Goal: Find specific page/section: Find specific page/section

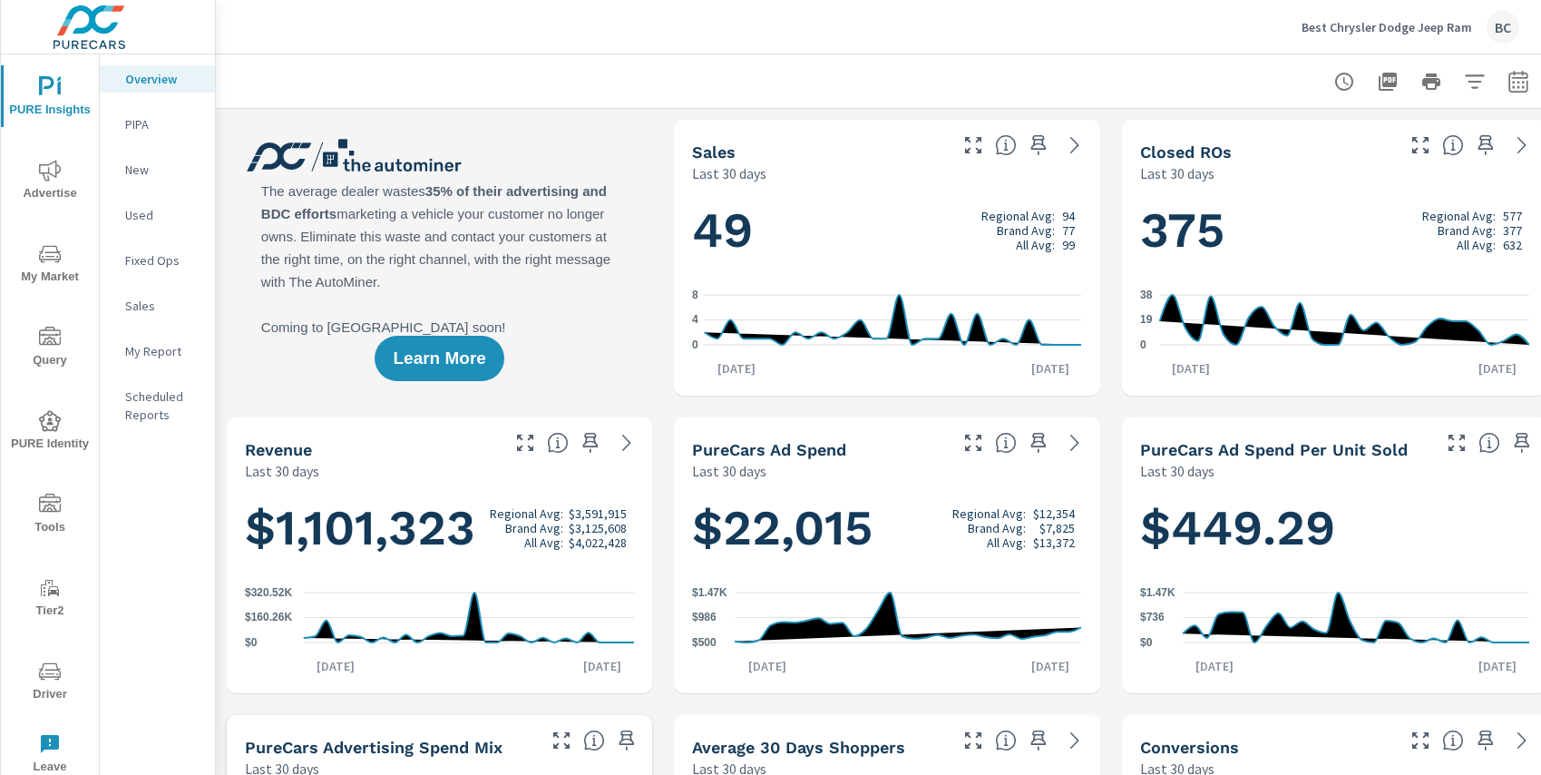
click at [50, 260] on icon "nav menu" at bounding box center [50, 254] width 22 height 22
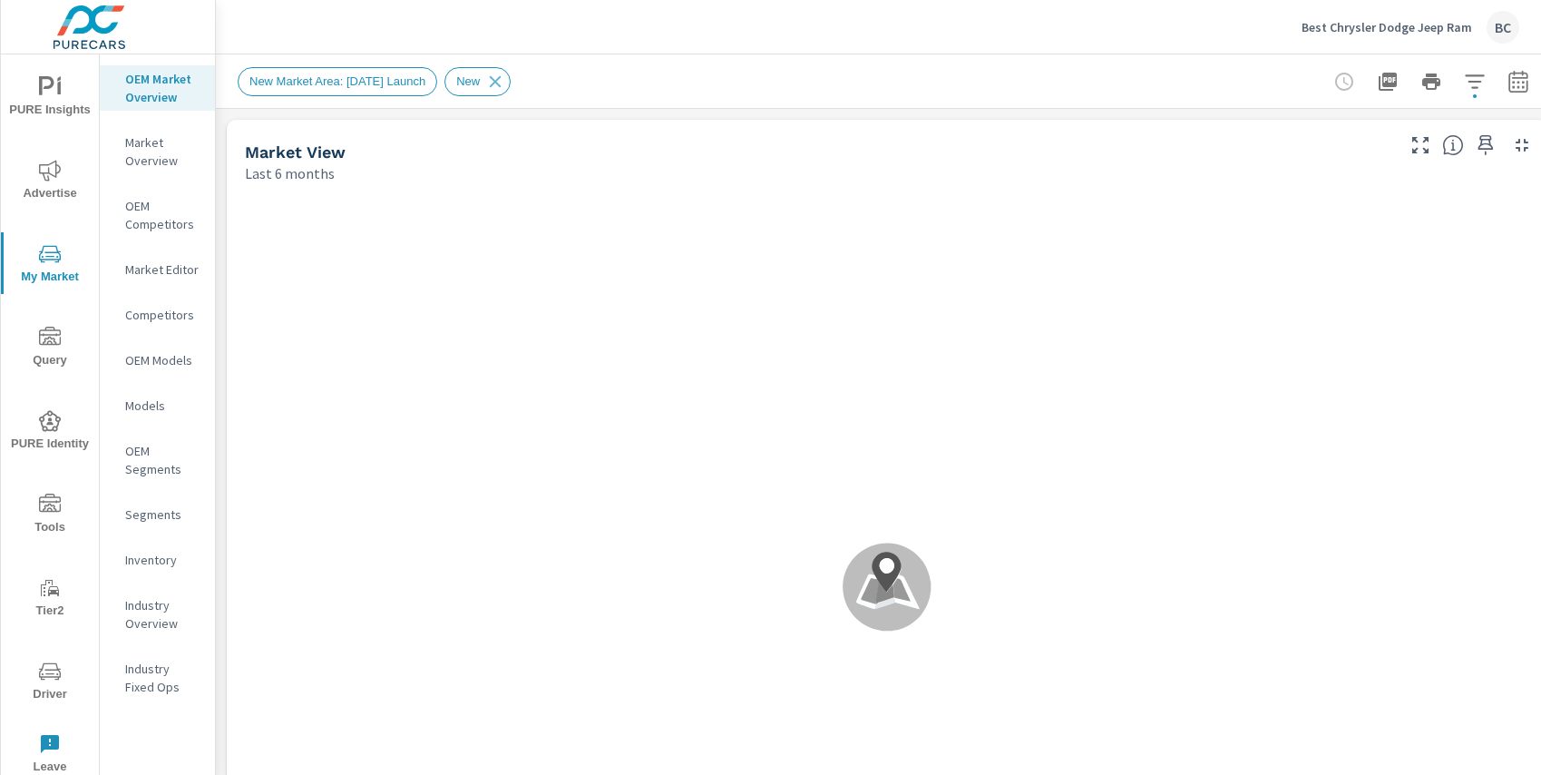
click at [54, 193] on span "Advertise" at bounding box center [49, 182] width 87 height 44
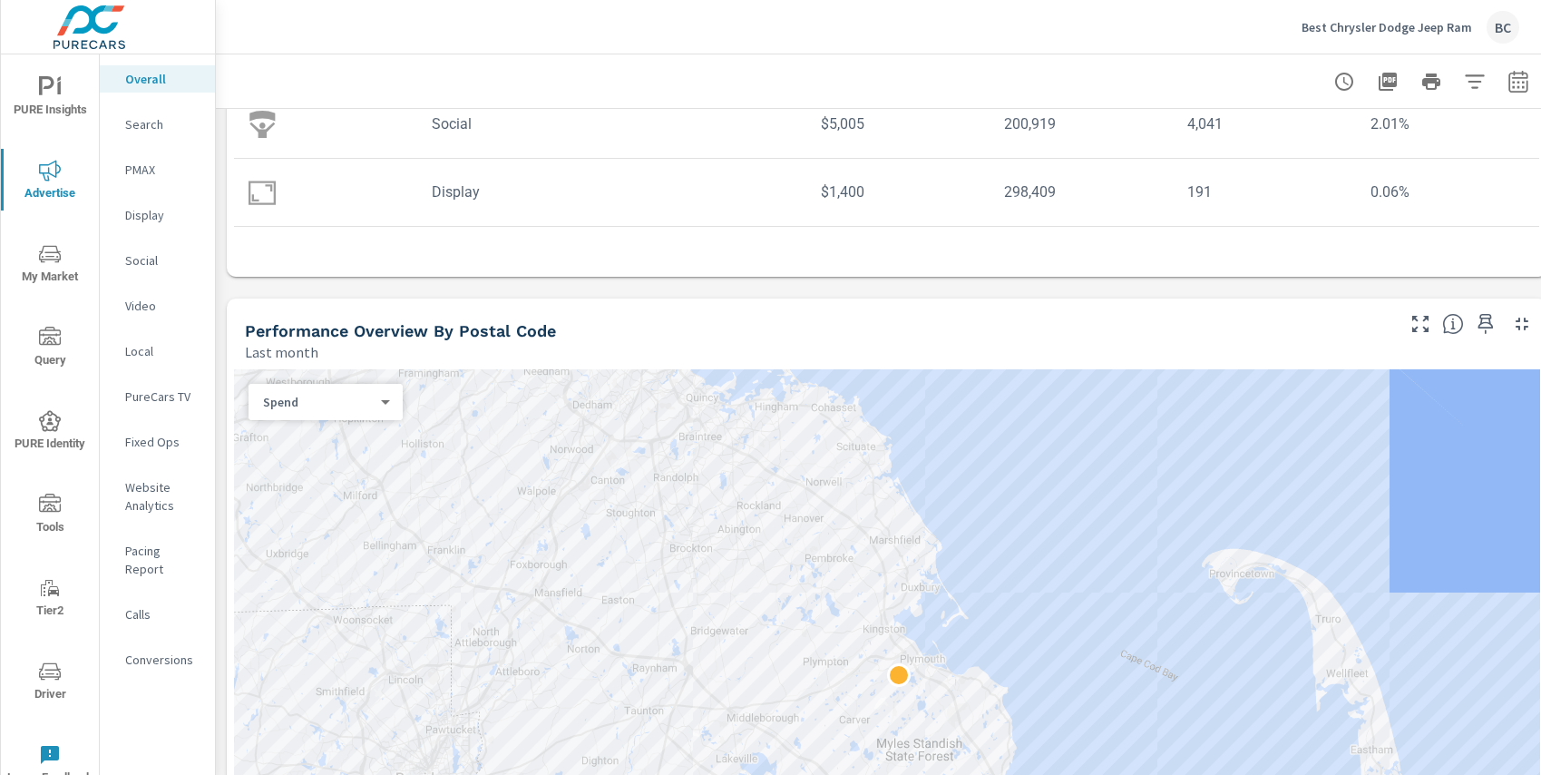
scroll to position [413, 0]
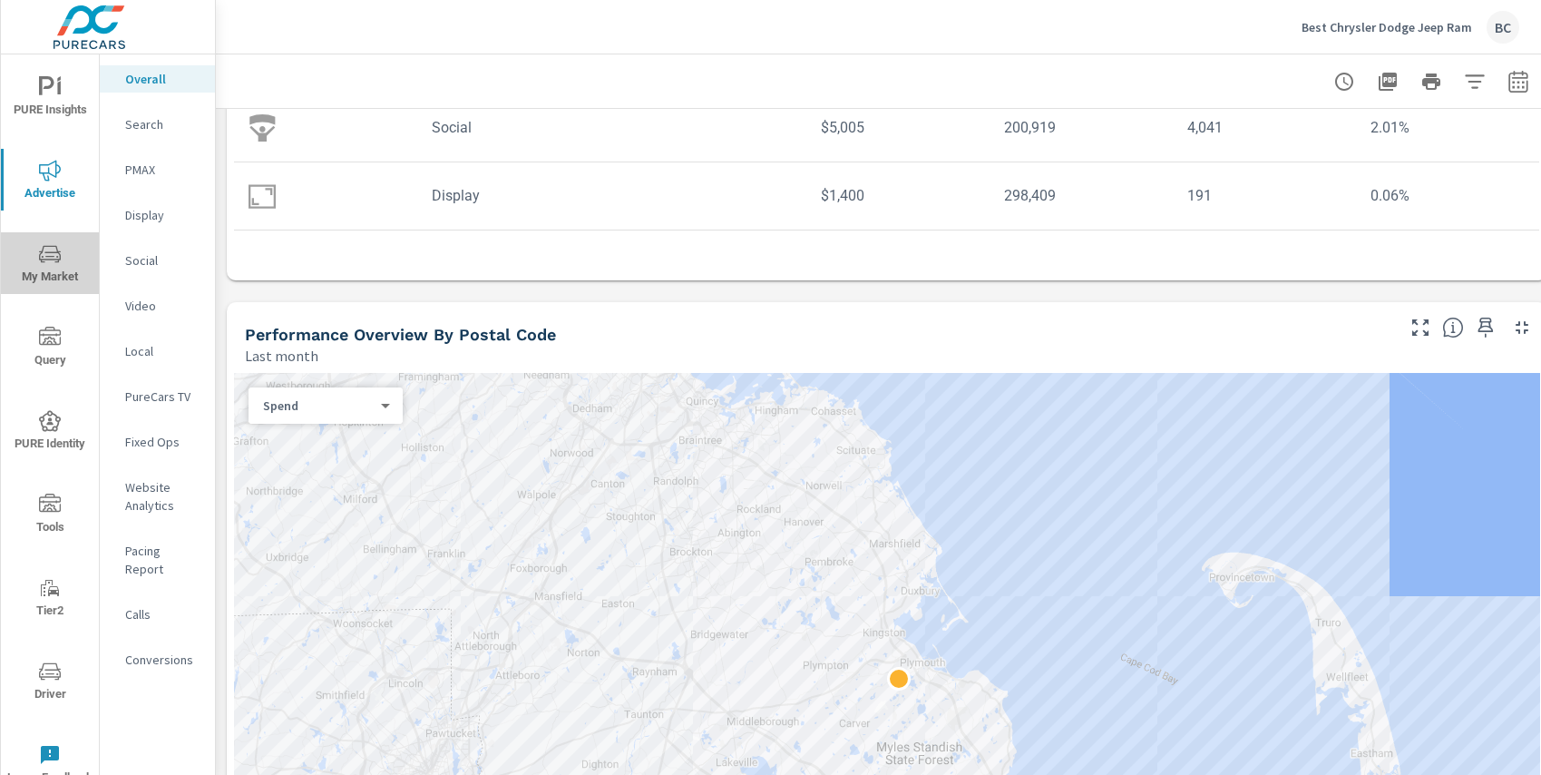
click at [52, 270] on span "My Market" at bounding box center [49, 265] width 87 height 44
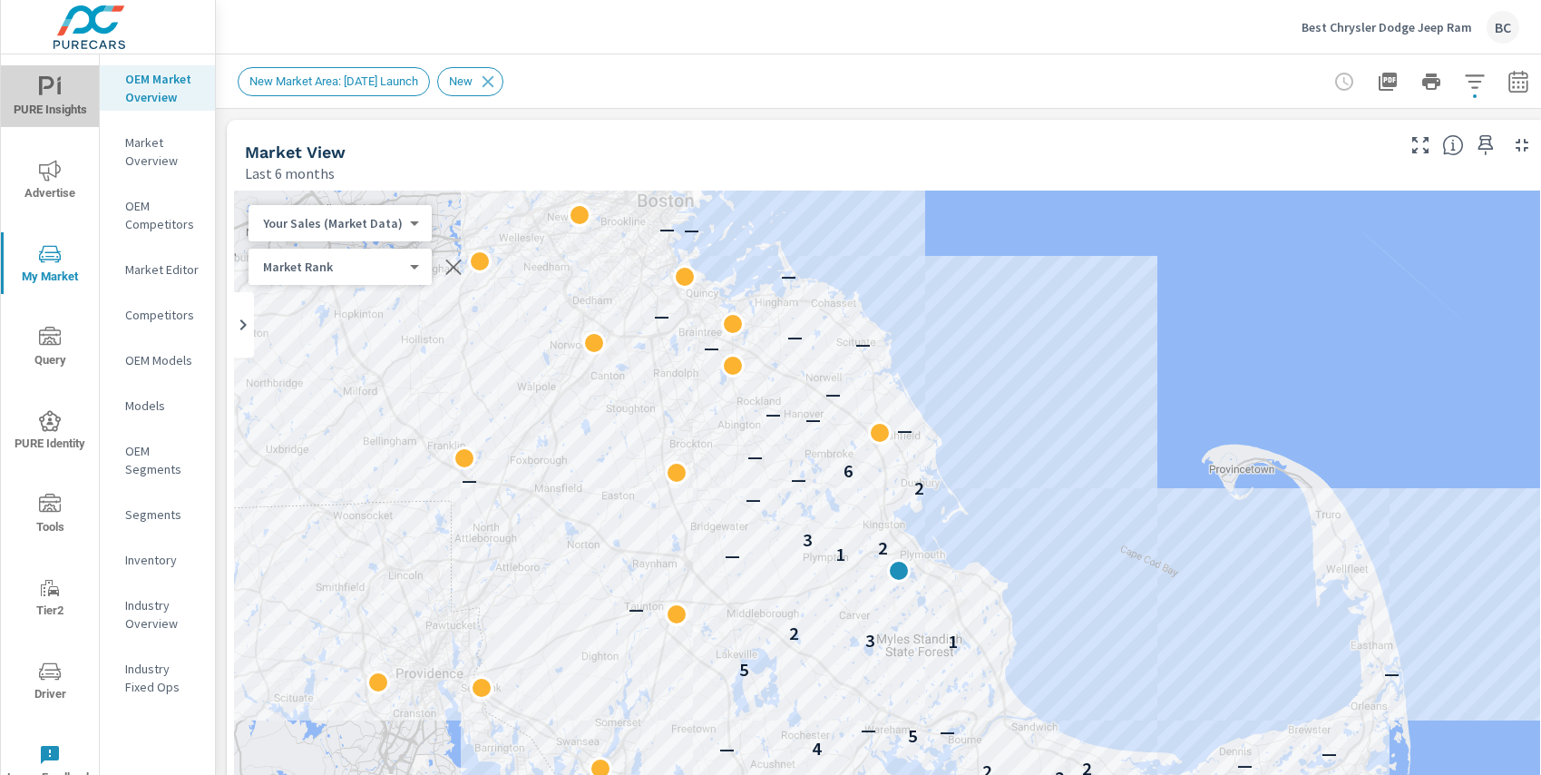
click at [49, 108] on span "PURE Insights" at bounding box center [49, 98] width 87 height 44
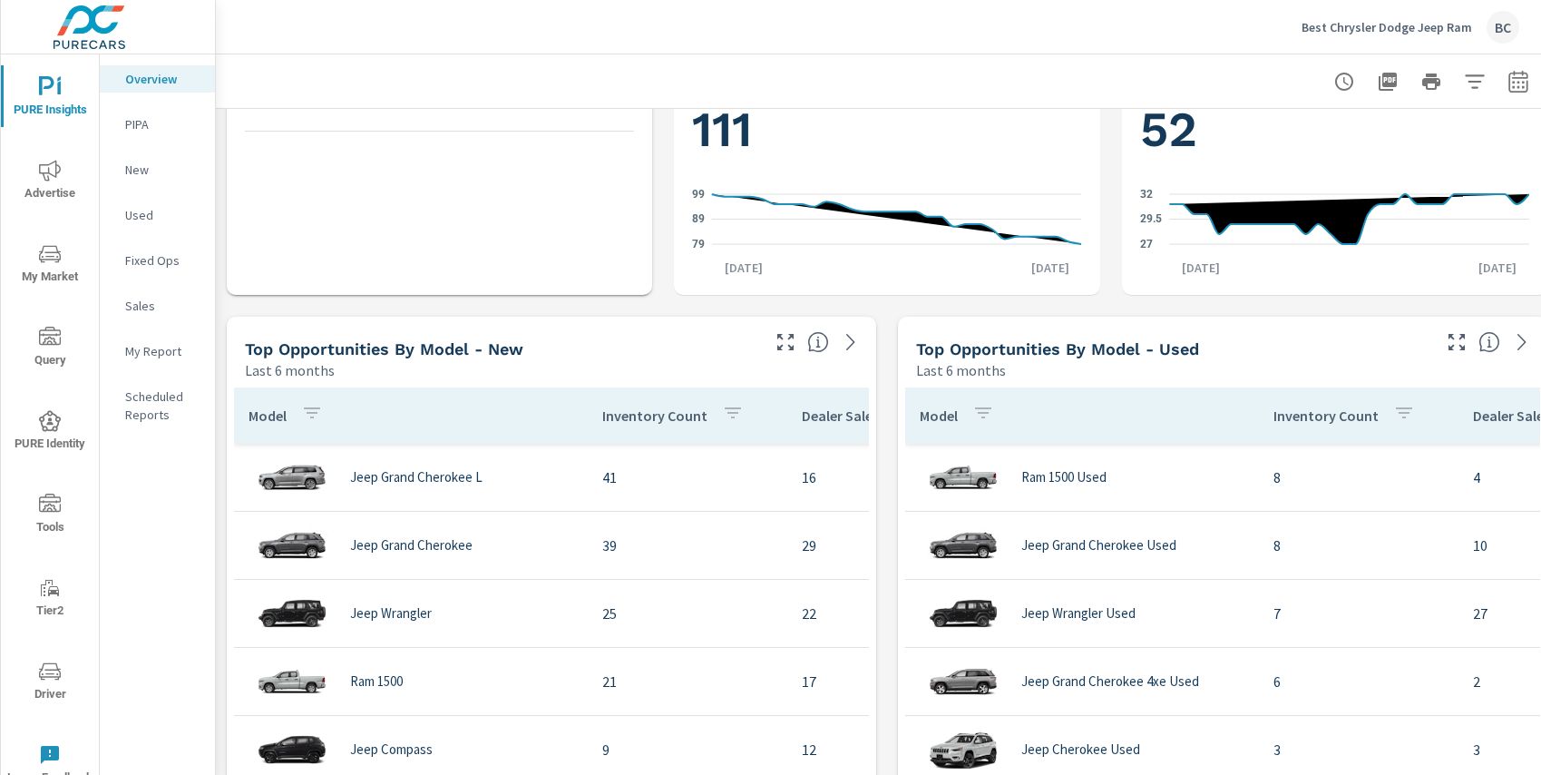
scroll to position [1227, 0]
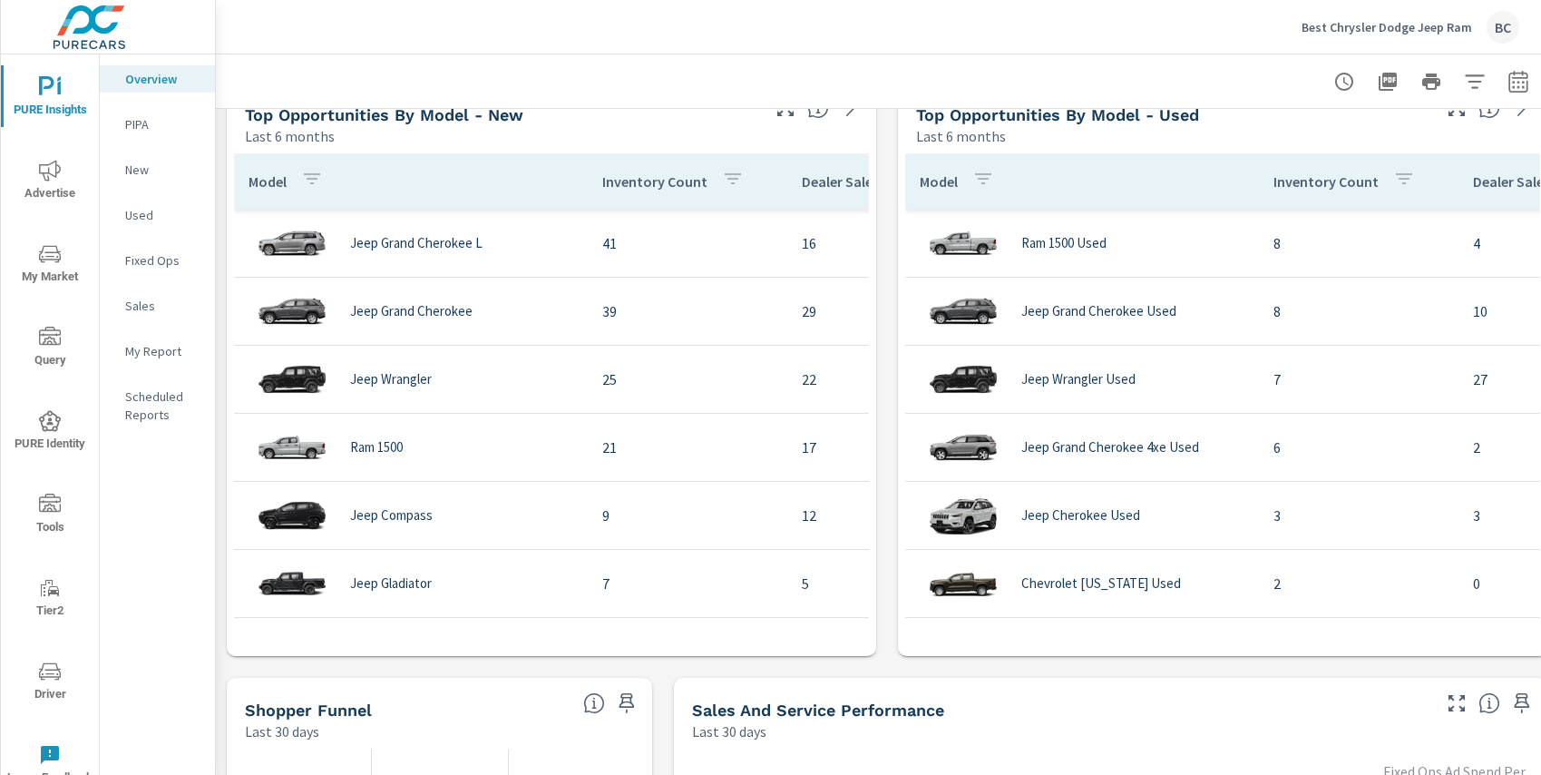
scroll to position [401, 0]
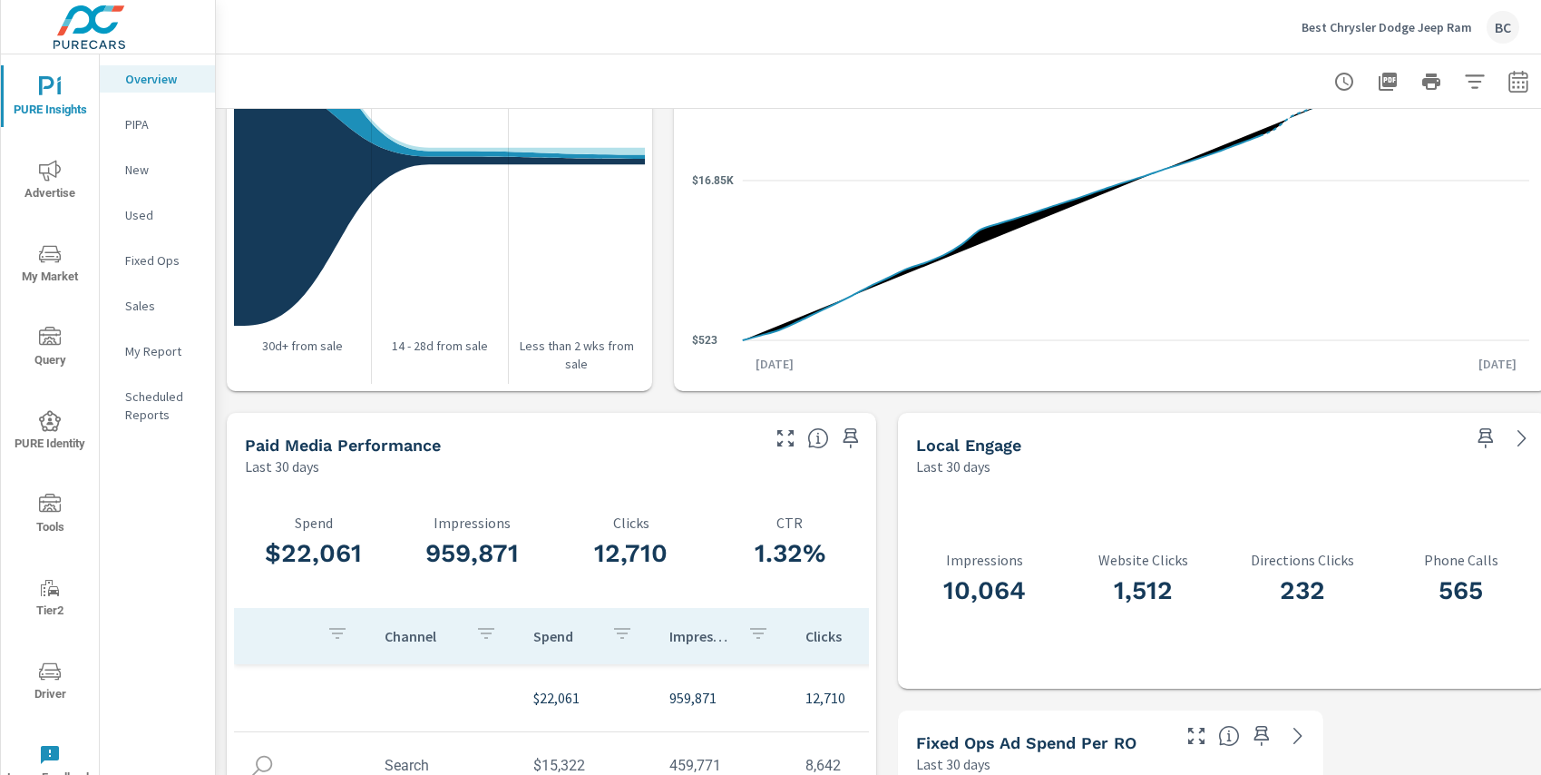
scroll to position [2086, 0]
click at [46, 177] on icon "nav menu" at bounding box center [50, 171] width 22 height 22
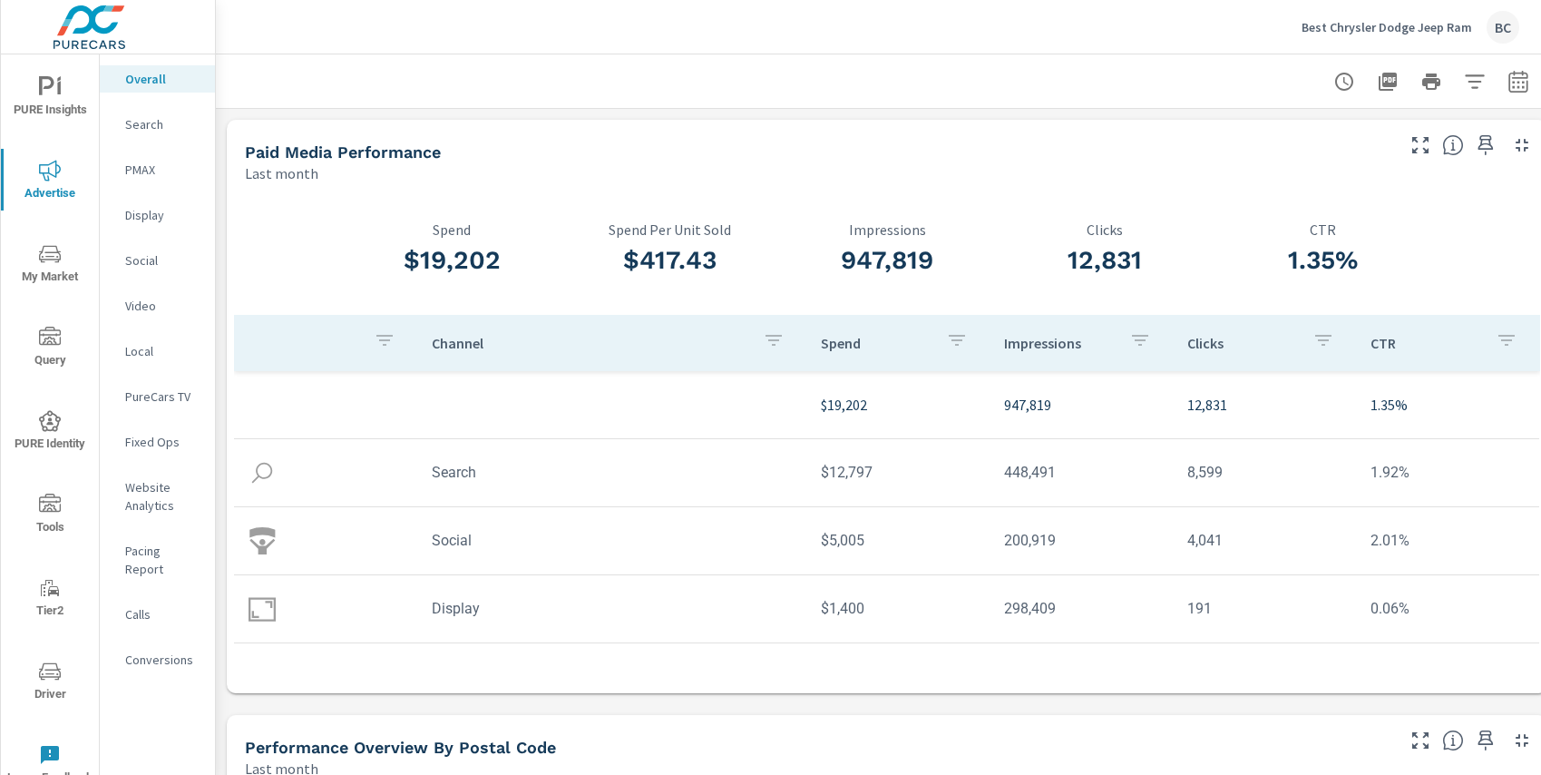
scroll to position [642, 0]
click at [48, 337] on icon "nav menu" at bounding box center [50, 336] width 22 height 18
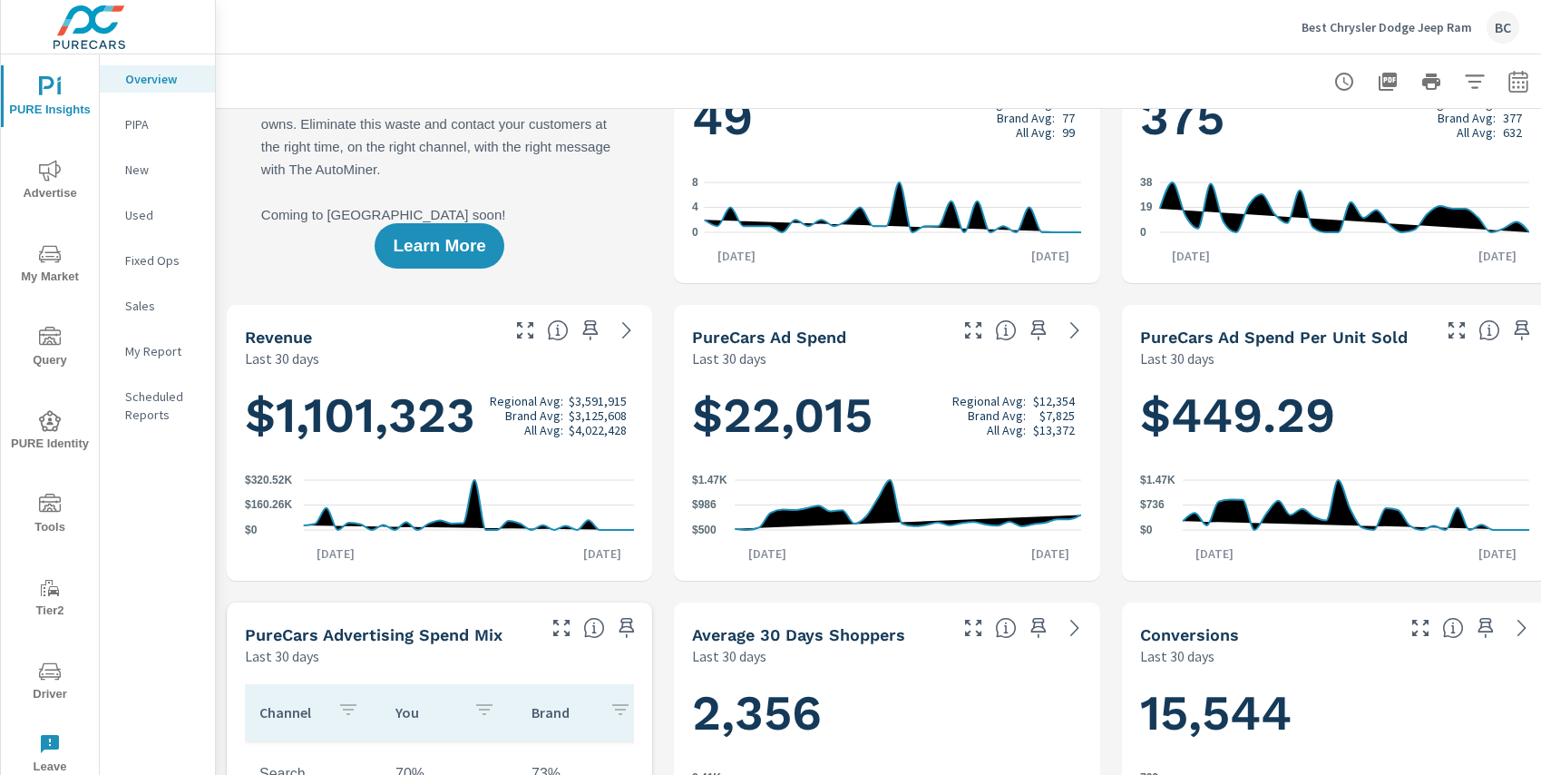
scroll to position [141, 0]
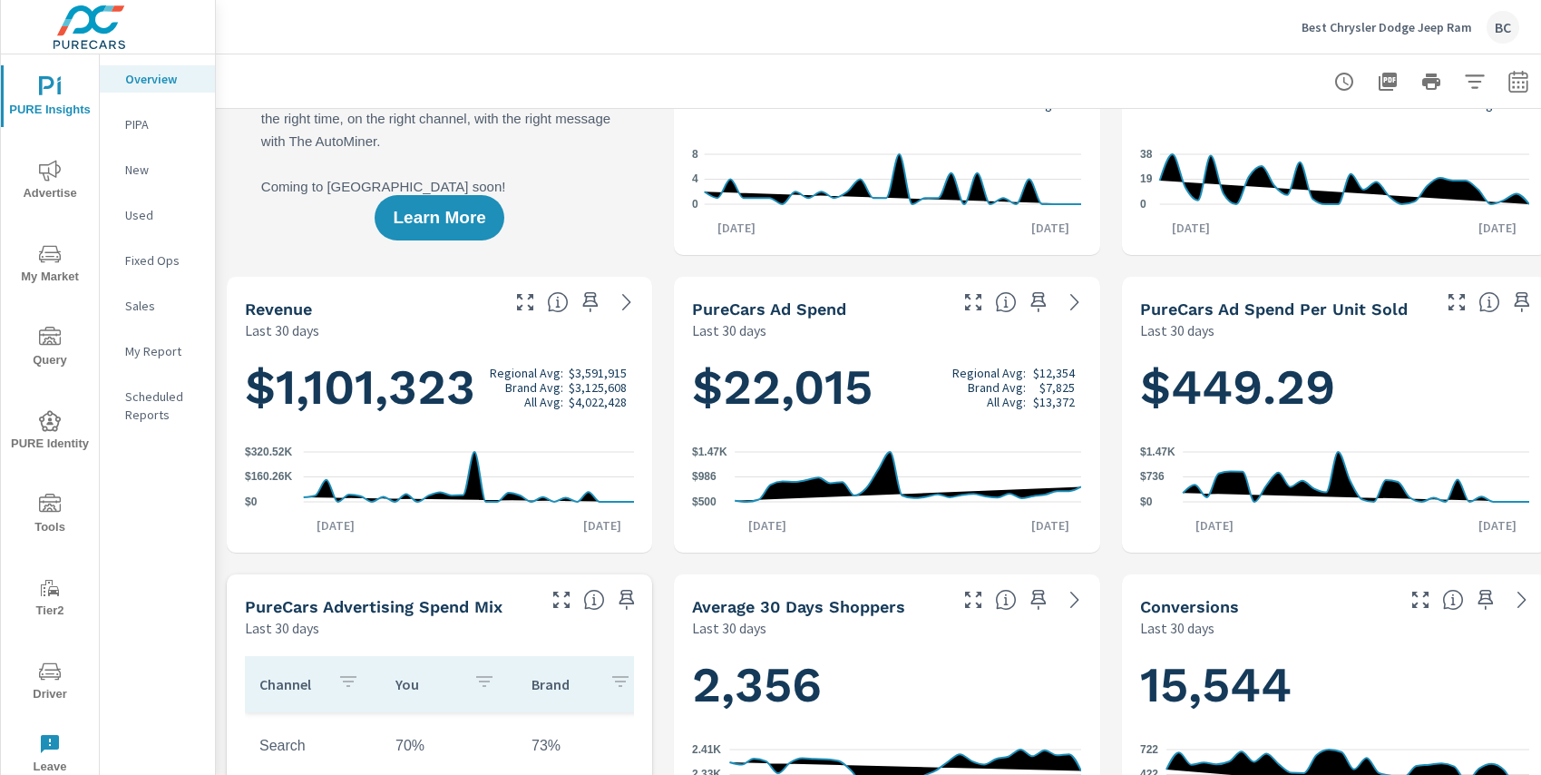
click at [51, 499] on icon "nav menu" at bounding box center [50, 504] width 22 height 22
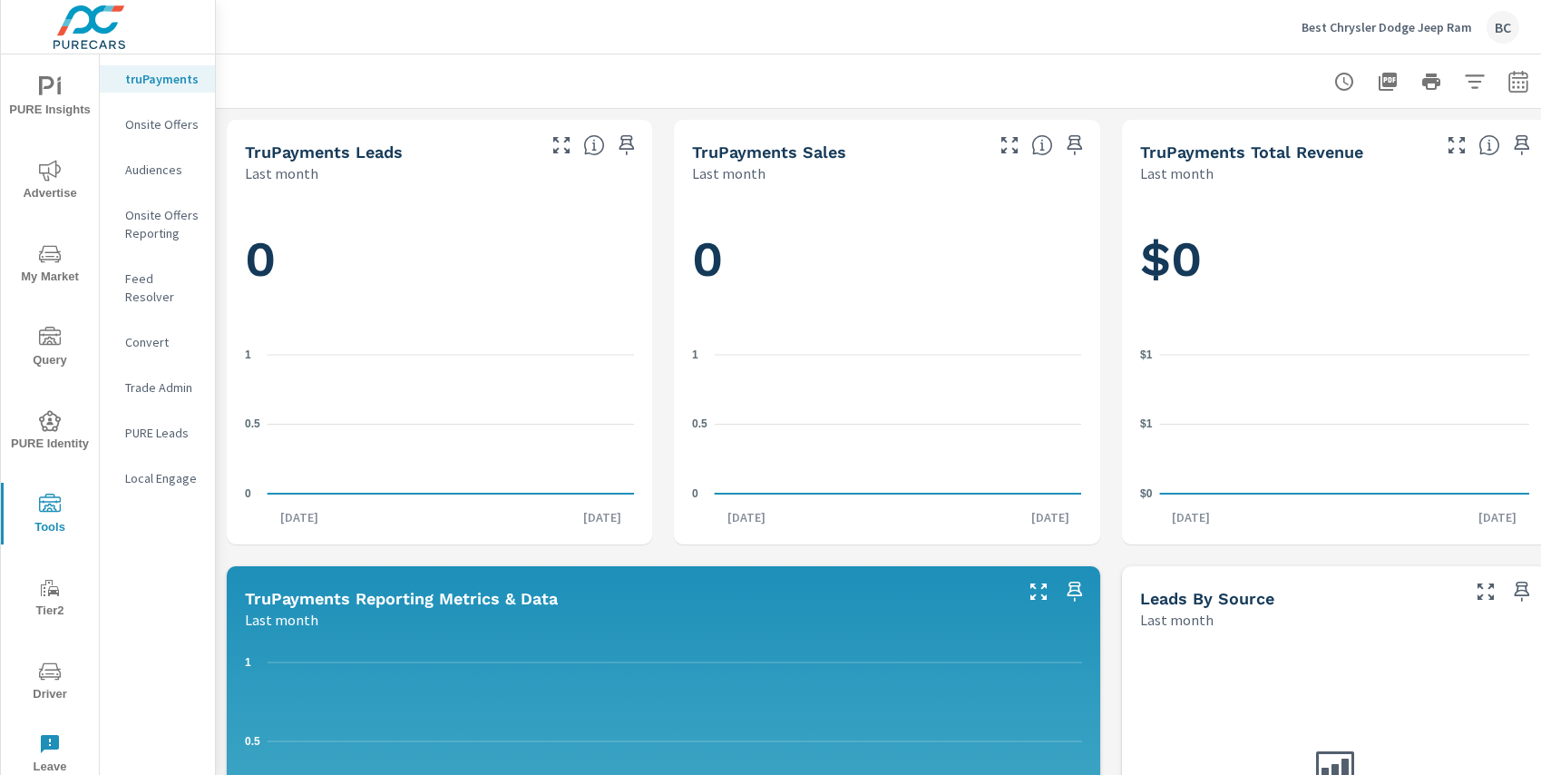
click at [50, 274] on span "My Market" at bounding box center [49, 265] width 87 height 44
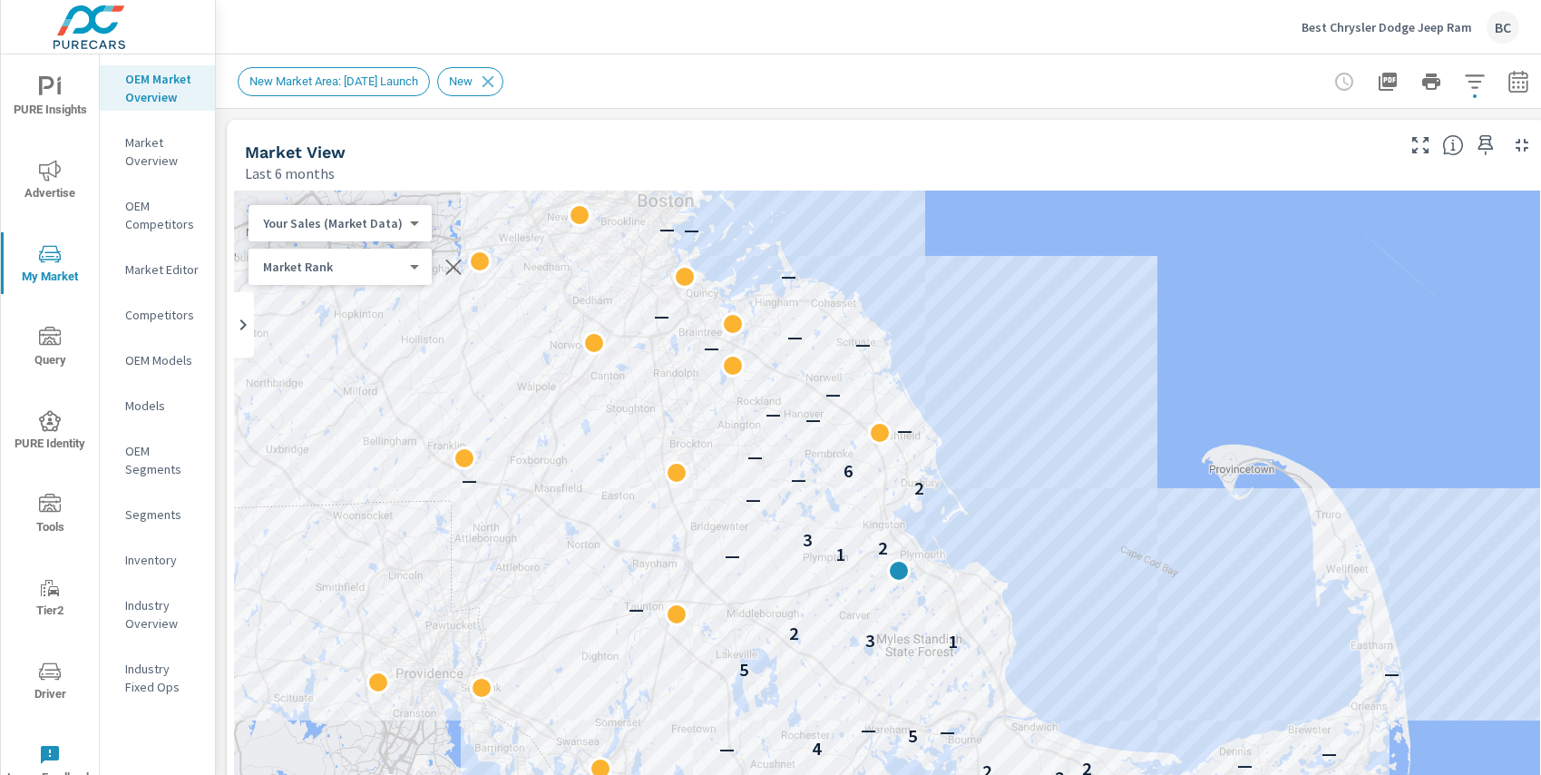
click at [246, 326] on icon at bounding box center [243, 325] width 22 height 22
click at [412, 326] on icon at bounding box center [411, 324] width 6 height 11
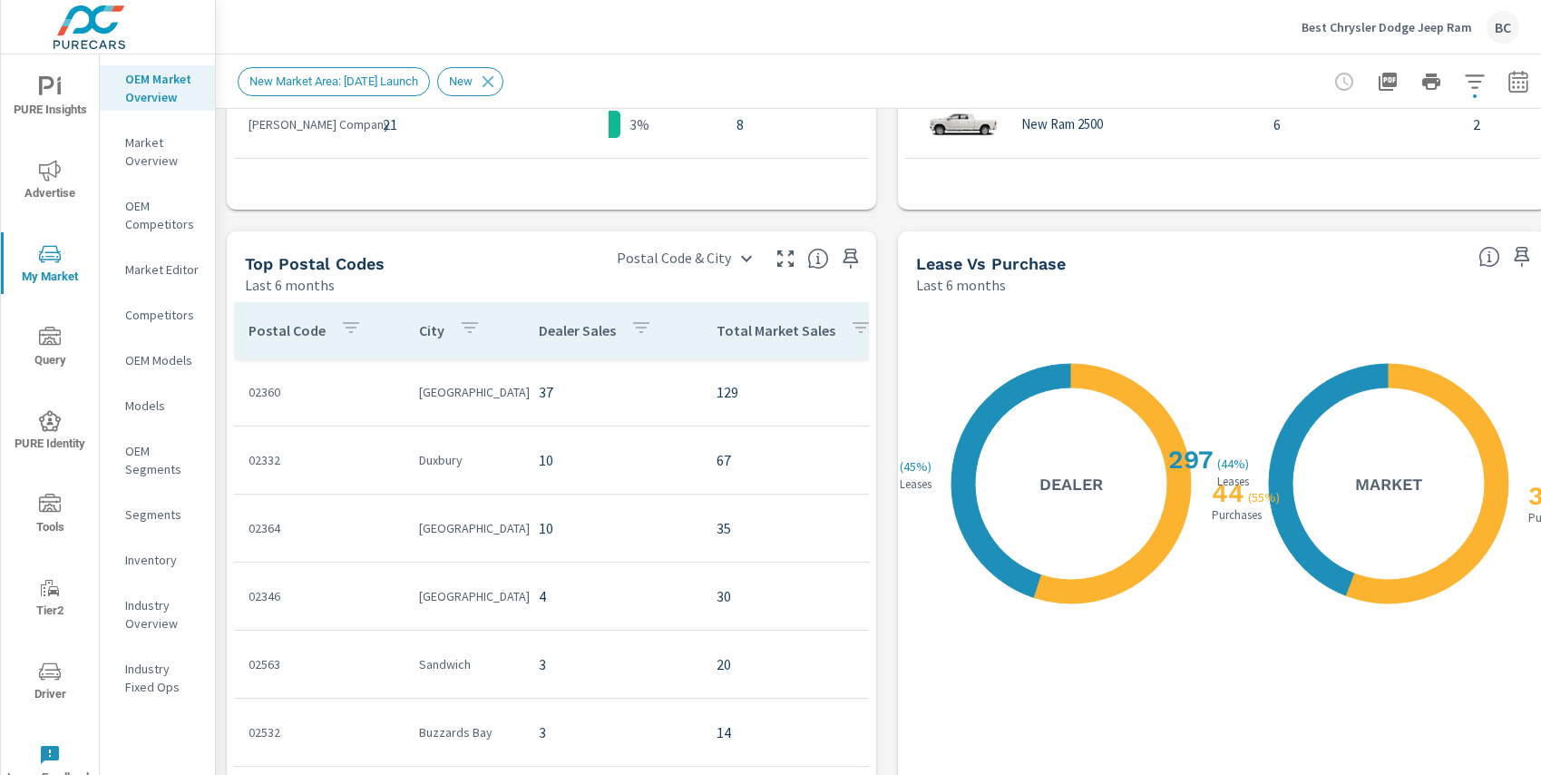
scroll to position [1355, 0]
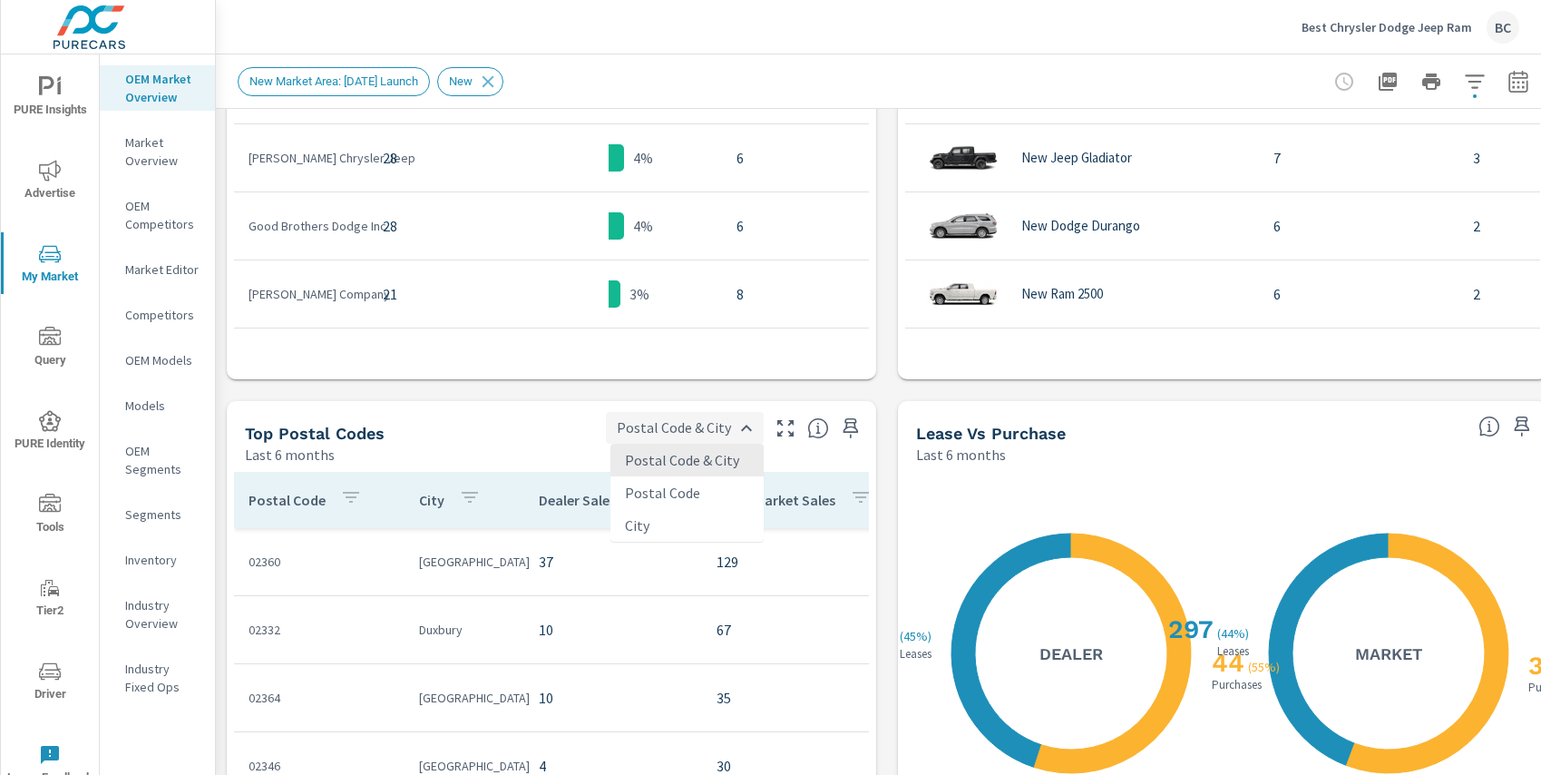
click at [747, 429] on body "PURE Insights Advertise My Market Query PURE Identity Tools Tier2 Driver Leave …" at bounding box center [770, 387] width 1541 height 775
click at [747, 429] on div at bounding box center [770, 387] width 1541 height 775
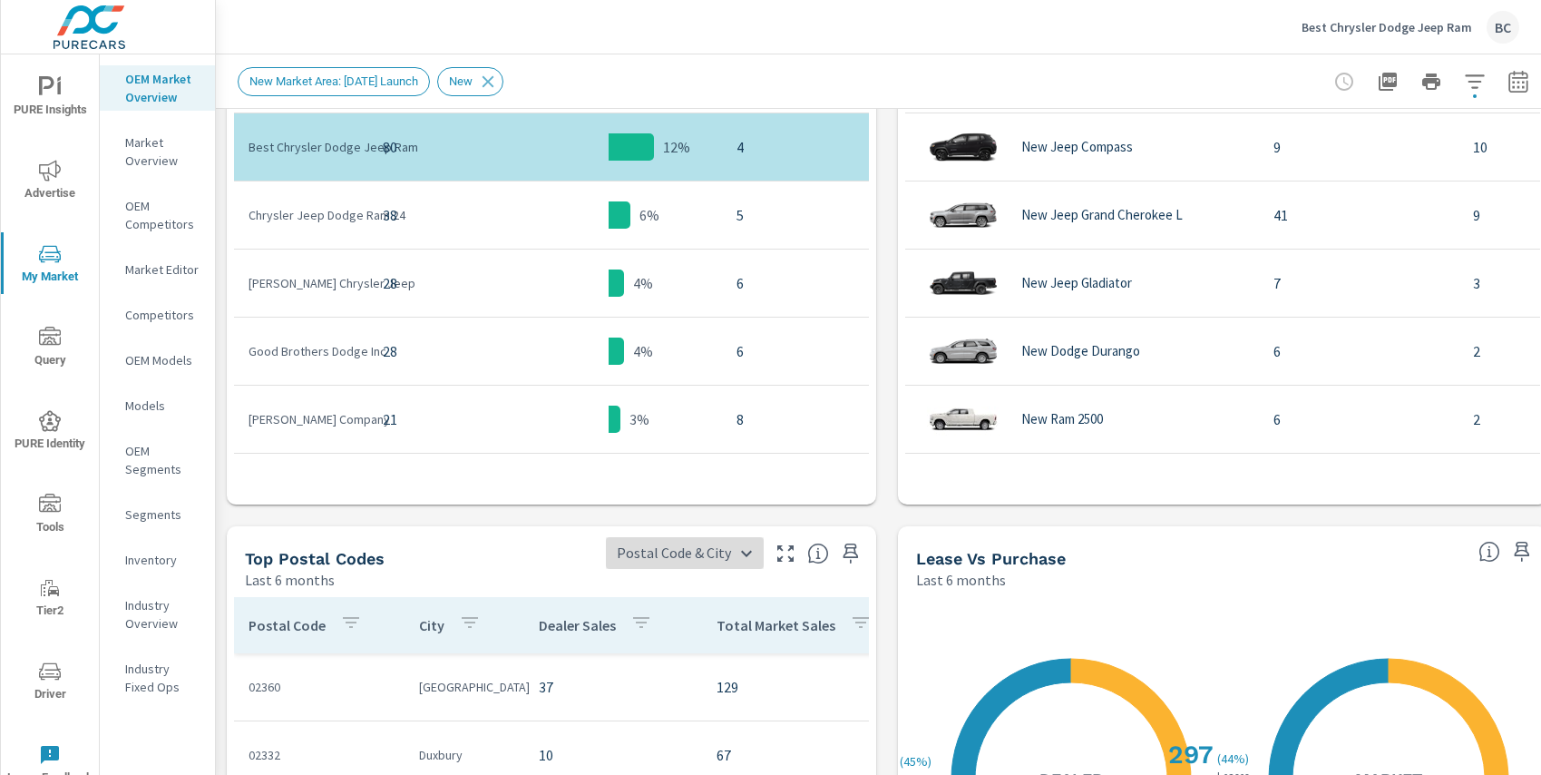
scroll to position [1208, 0]
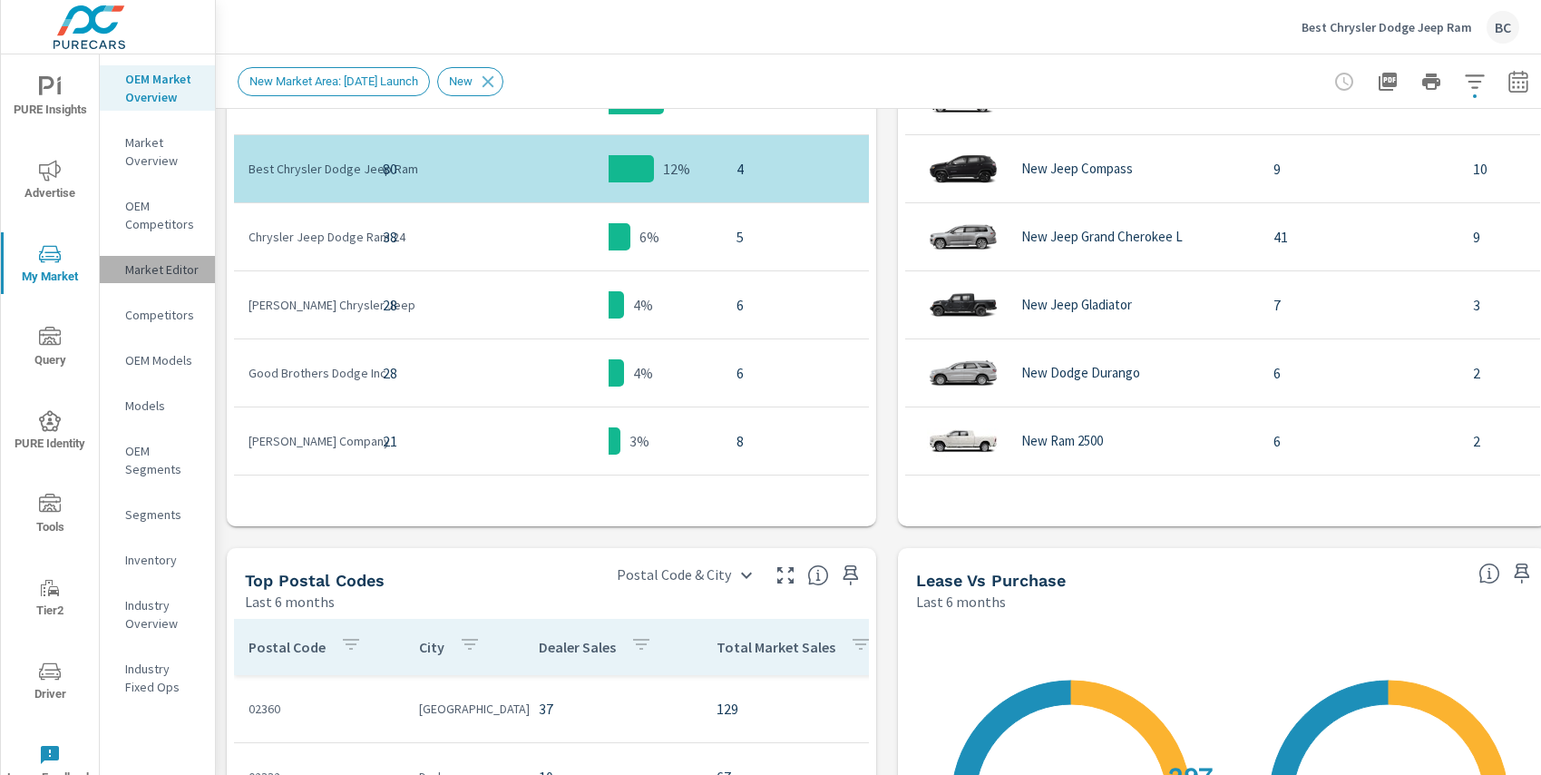
click at [184, 272] on p "Market Editor" at bounding box center [162, 269] width 75 height 18
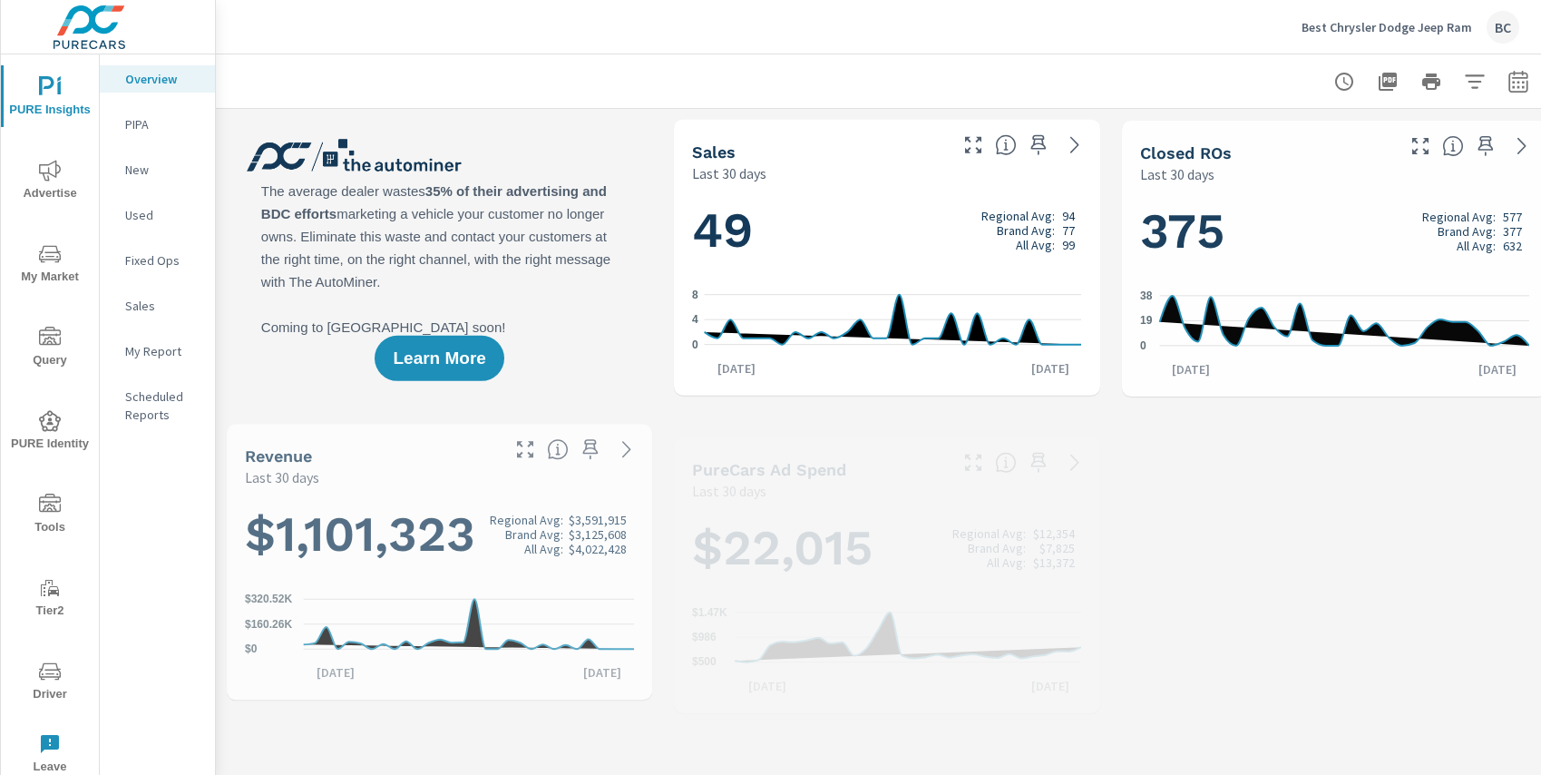
scroll to position [340, 0]
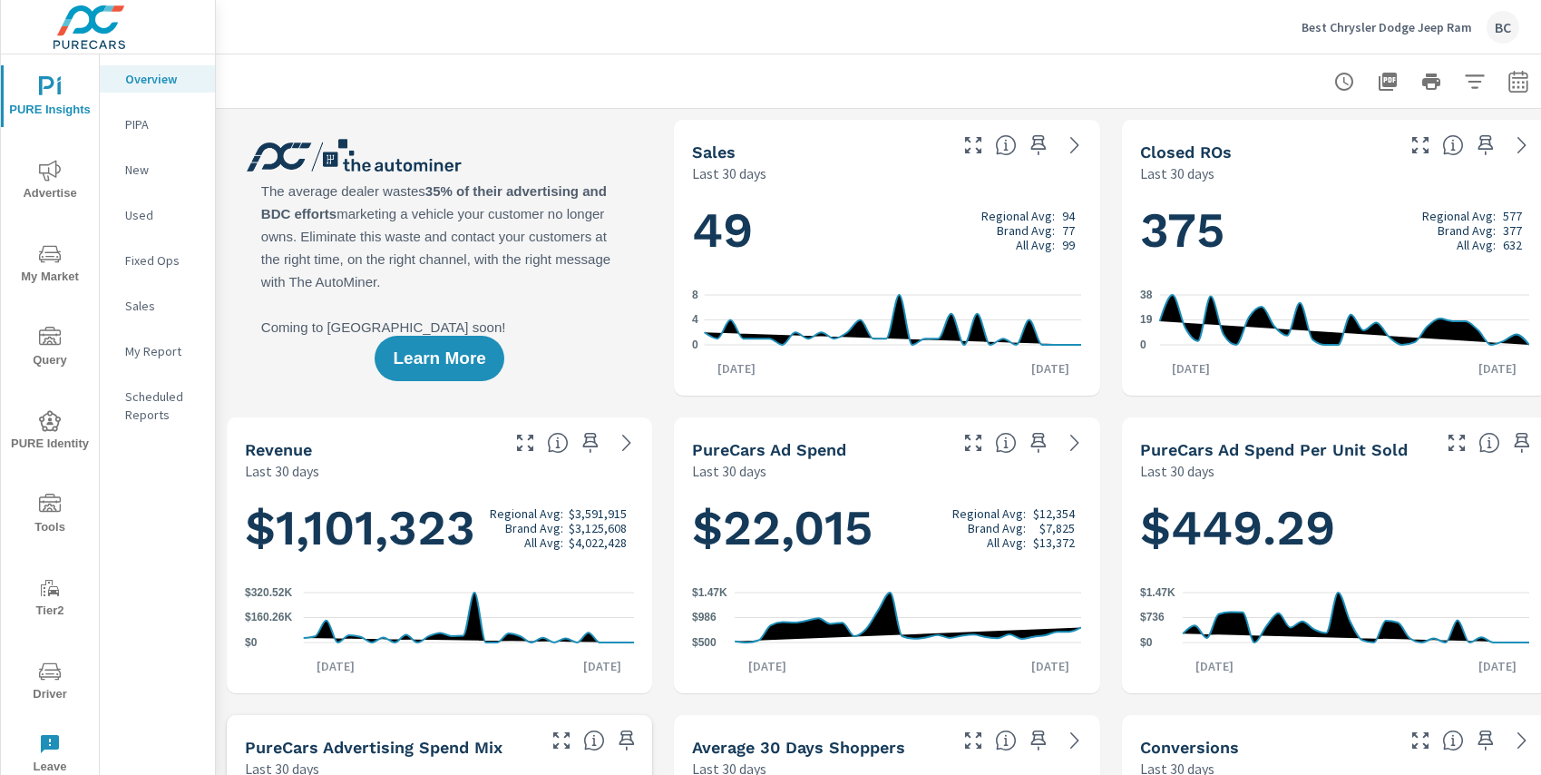
click at [48, 258] on icon "nav menu" at bounding box center [50, 253] width 22 height 17
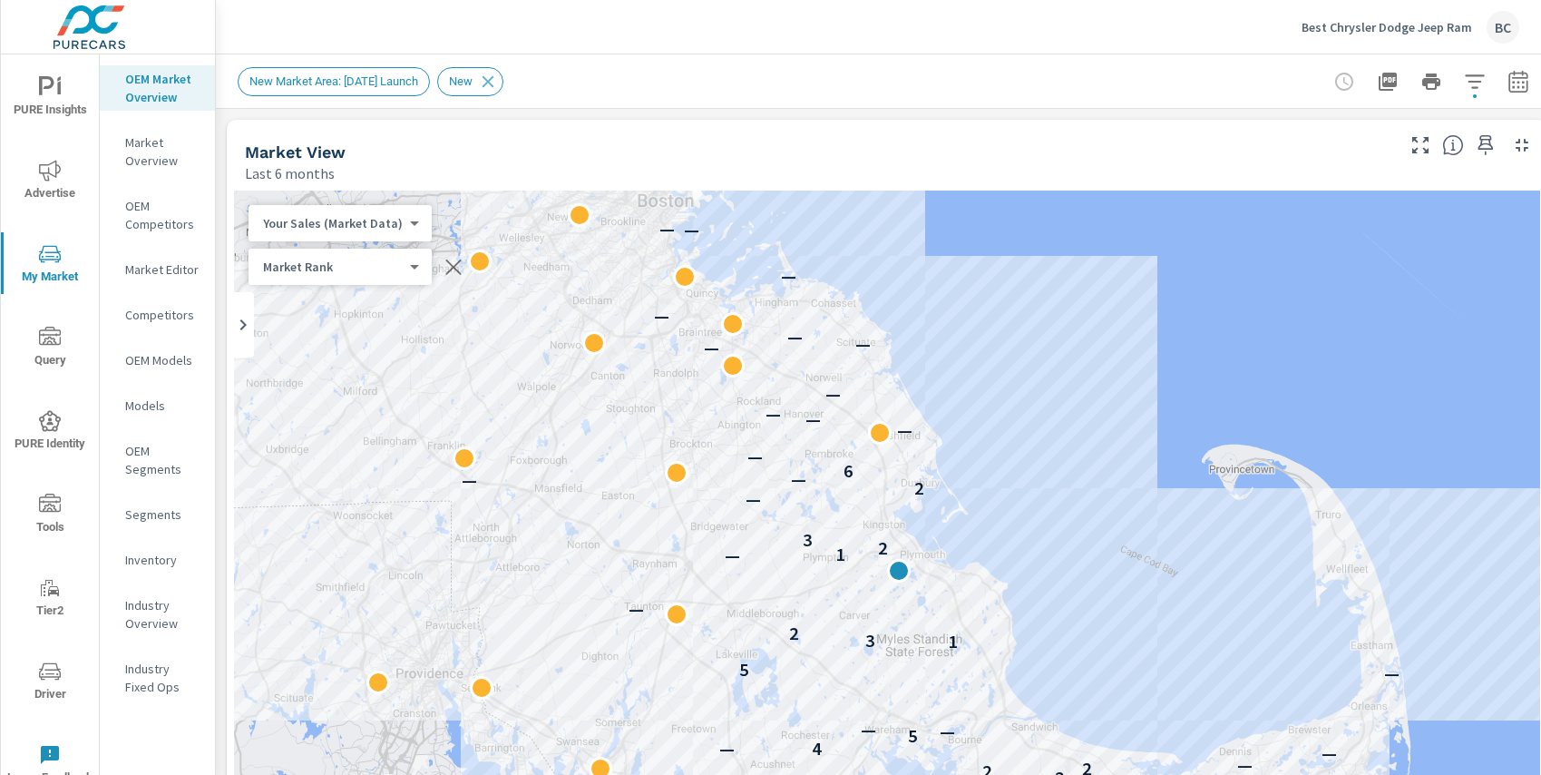
click at [166, 274] on p "Market Editor" at bounding box center [162, 269] width 75 height 18
